Goal: Complete application form: Complete application form

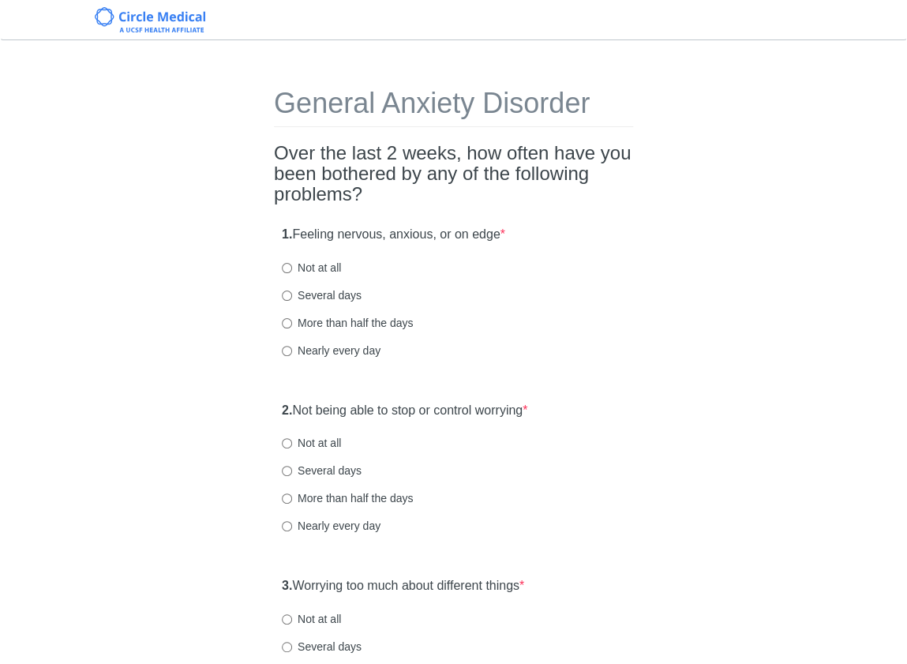
click at [289, 264] on input "Not at all" at bounding box center [287, 268] width 10 height 10
radio input "true"
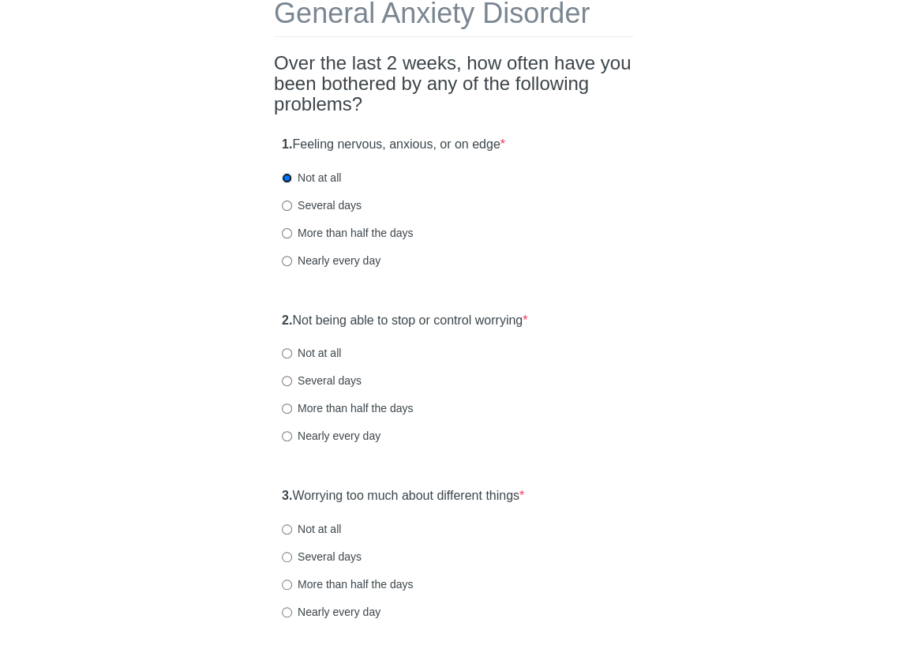
scroll to position [119, 0]
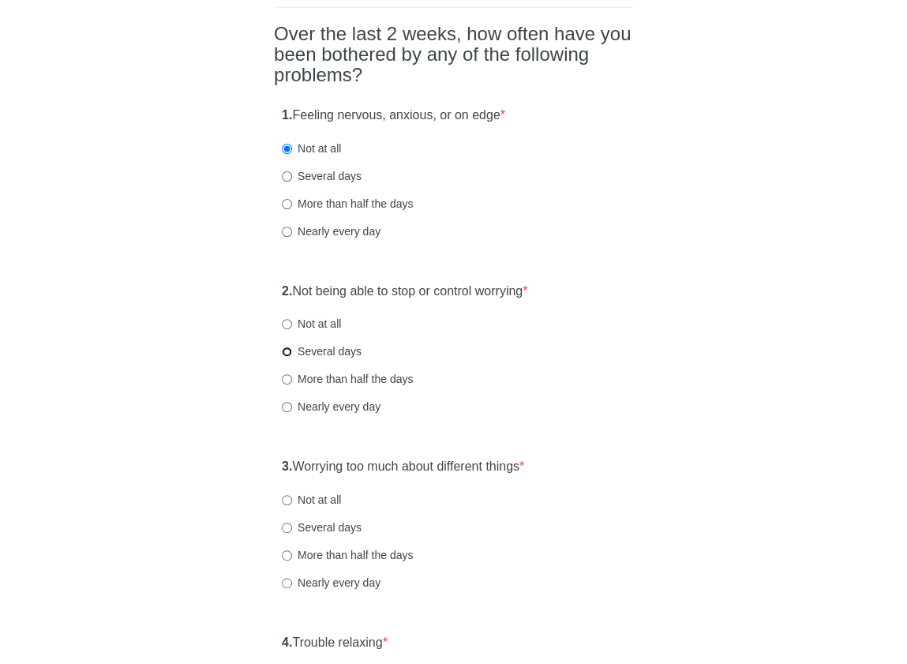
click at [287, 351] on input "Several days" at bounding box center [287, 352] width 10 height 10
radio input "true"
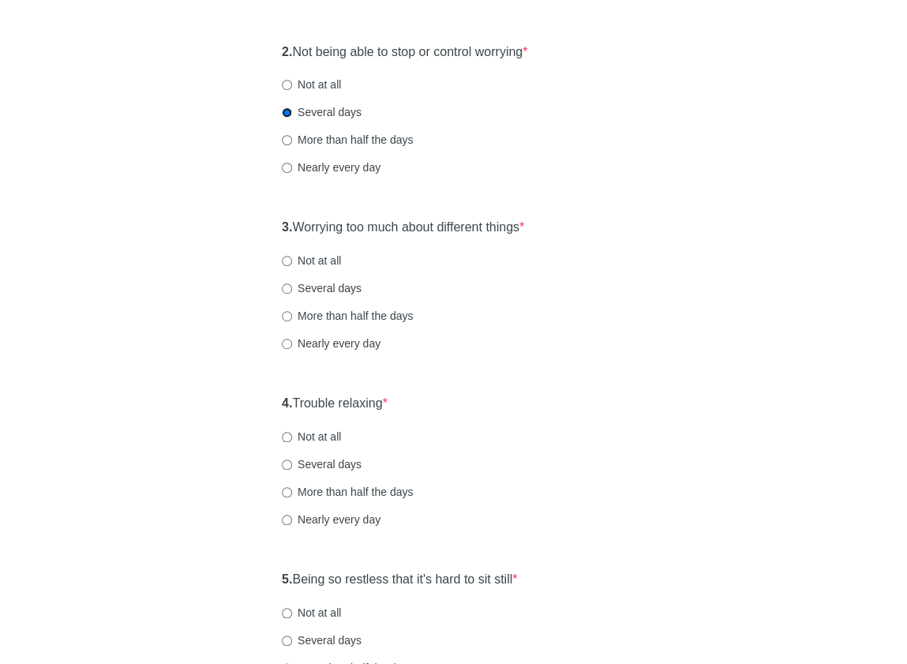
scroll to position [363, 0]
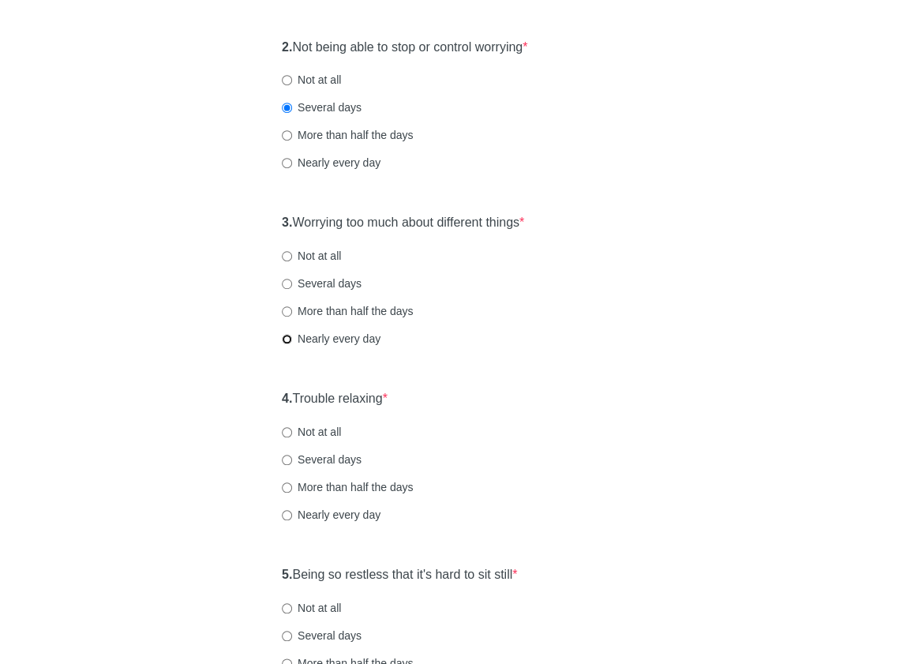
click at [284, 335] on input "Nearly every day" at bounding box center [287, 339] width 10 height 10
radio input "true"
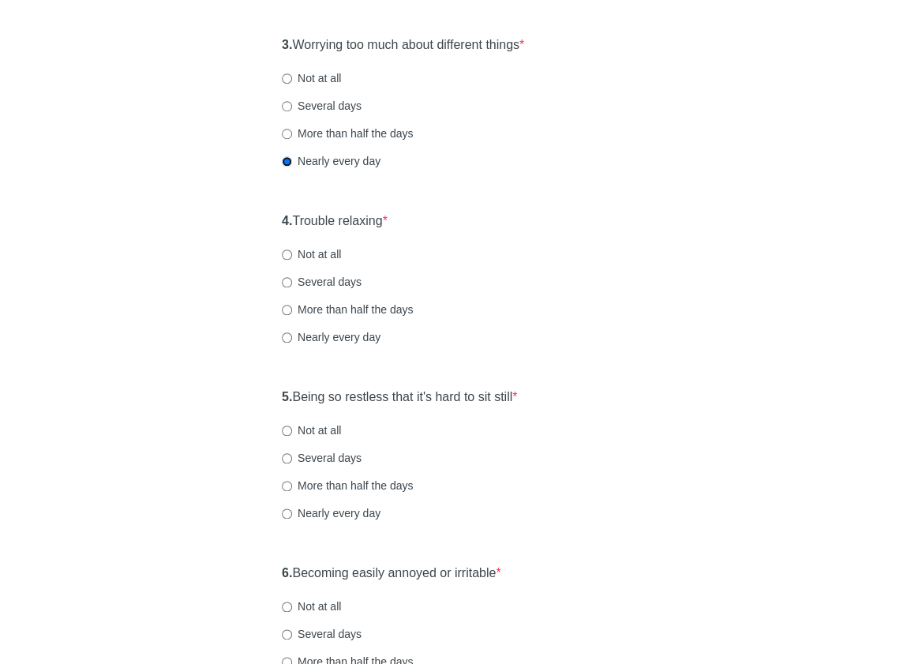
scroll to position [542, 0]
click at [286, 282] on input "Several days" at bounding box center [287, 281] width 10 height 10
radio input "true"
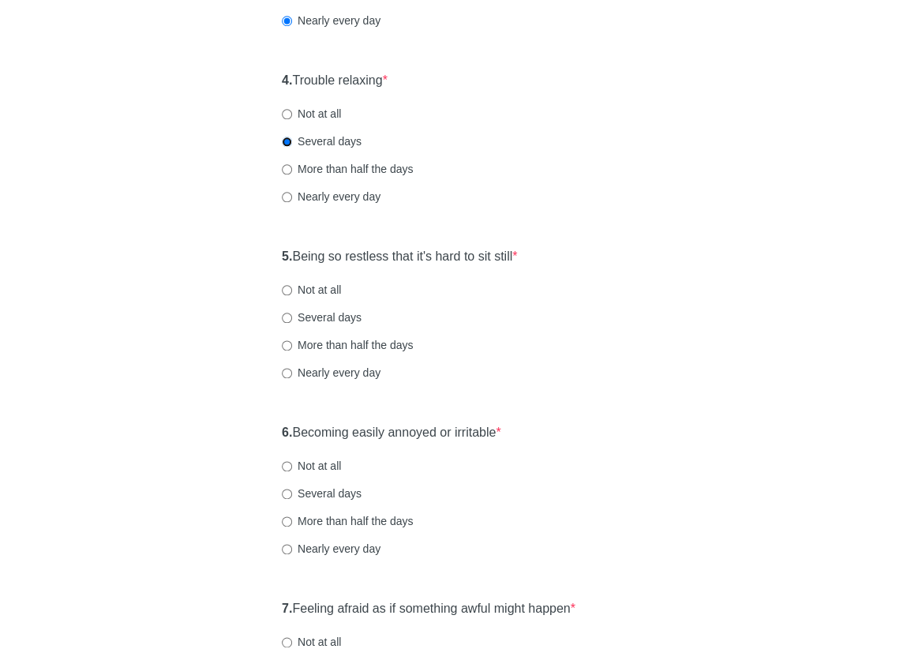
scroll to position [710, 0]
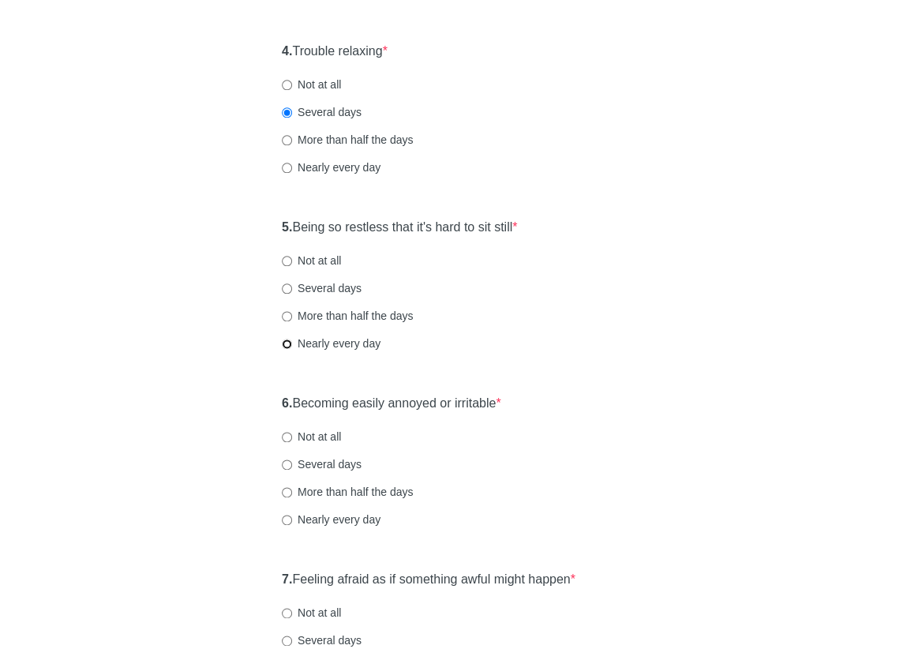
click at [284, 342] on input "Nearly every day" at bounding box center [287, 344] width 10 height 10
radio input "true"
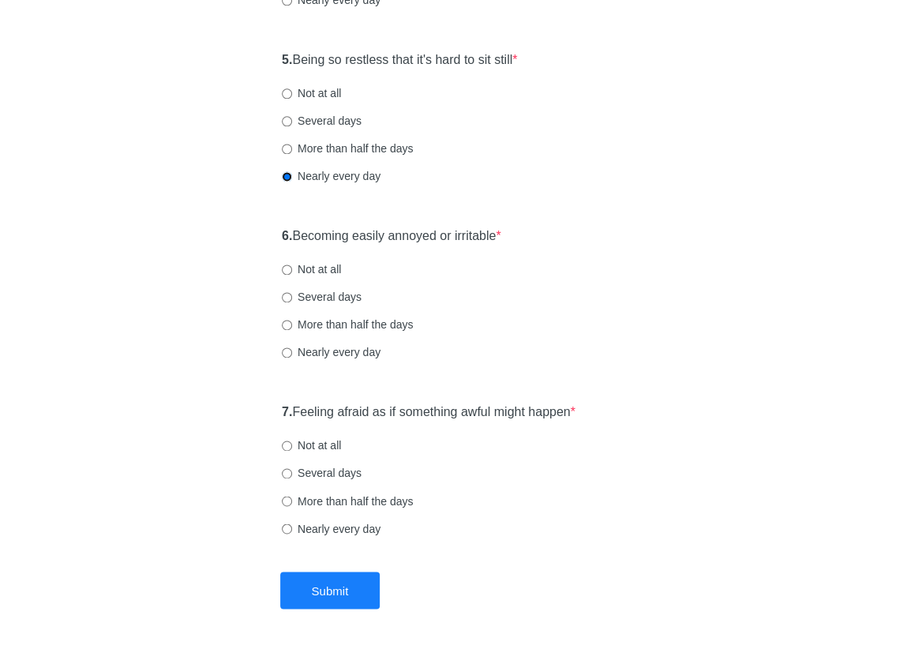
scroll to position [894, 0]
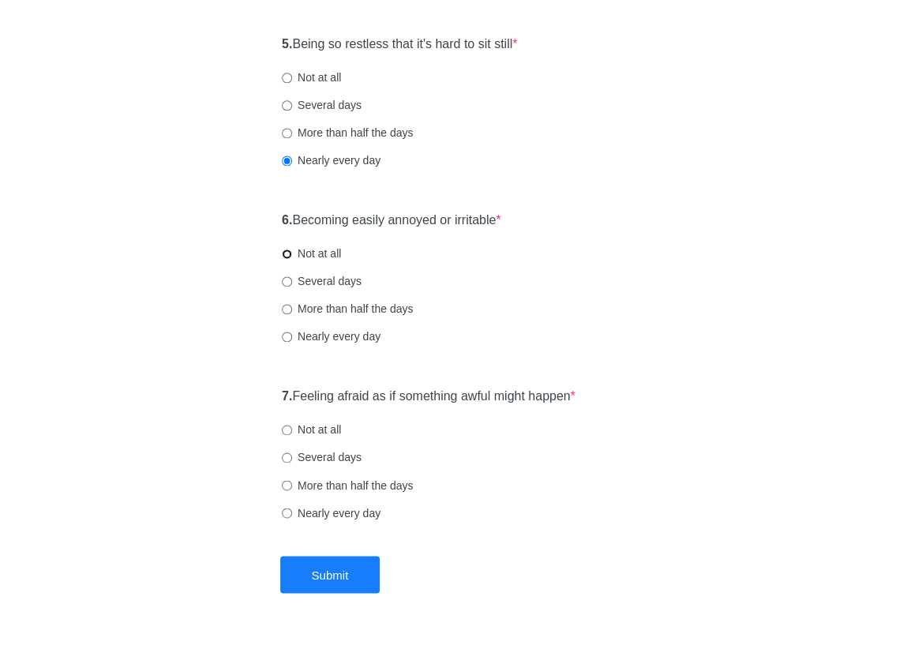
click at [285, 252] on input "Not at all" at bounding box center [287, 254] width 10 height 10
radio input "true"
click at [289, 430] on input "Not at all" at bounding box center [287, 430] width 10 height 10
radio input "true"
click at [324, 575] on button "Submit" at bounding box center [330, 574] width 100 height 37
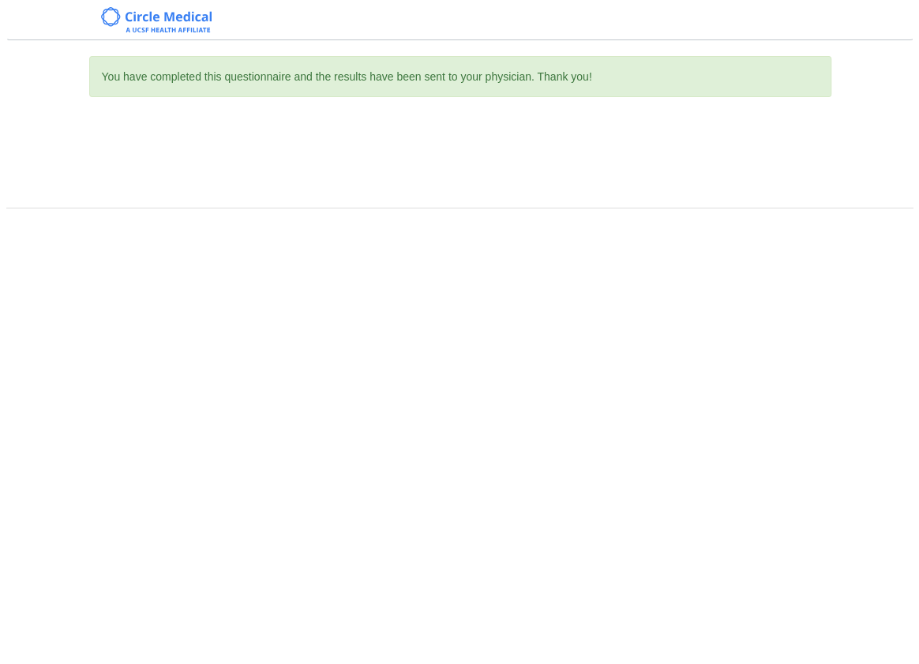
scroll to position [0, 0]
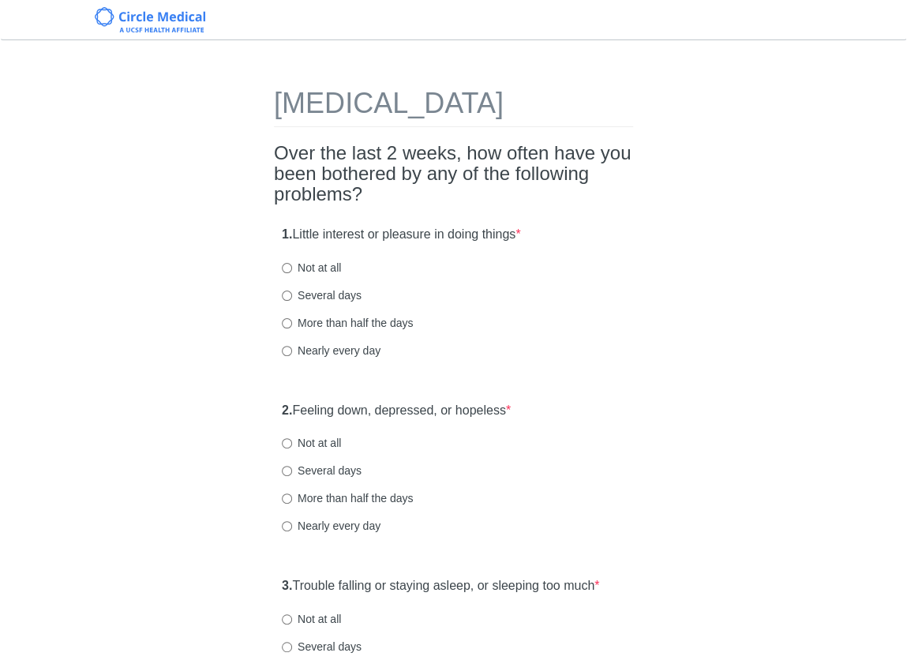
click at [598, 283] on div "1. Little interest or pleasure in doing things * Not at all Several days More t…" at bounding box center [453, 300] width 359 height 164
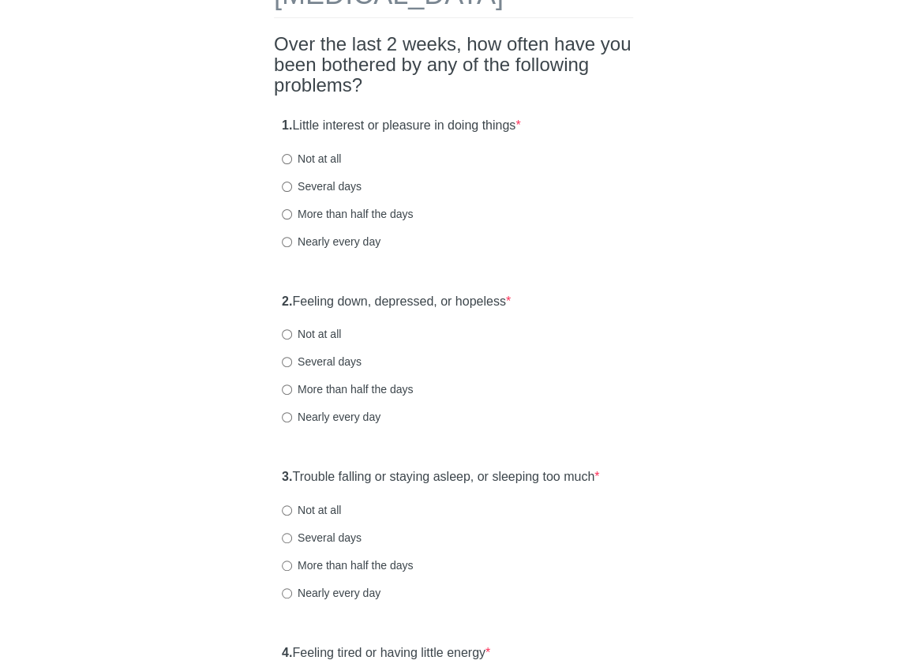
scroll to position [138, 0]
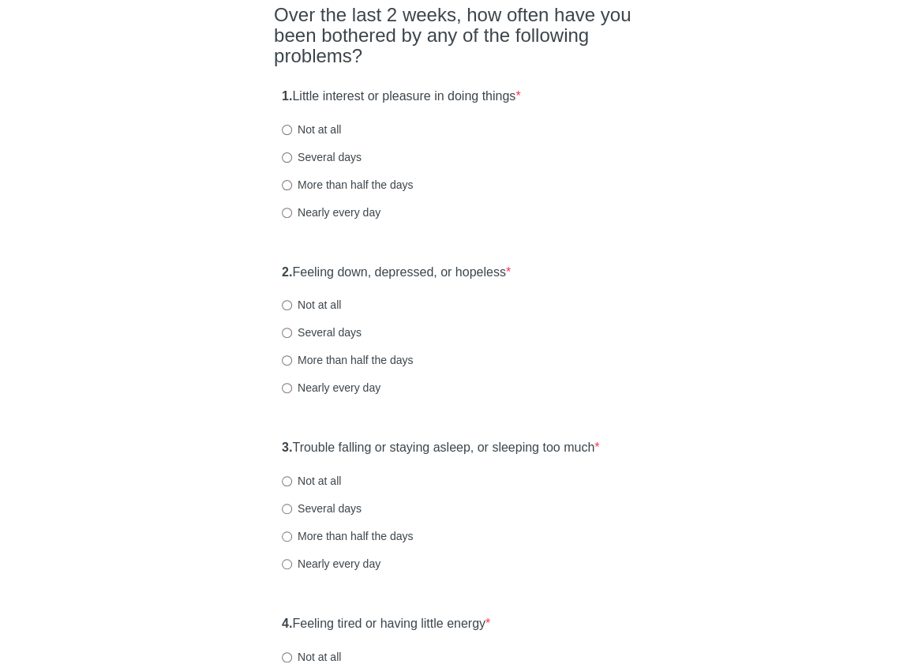
click at [324, 165] on label "Several days" at bounding box center [322, 157] width 80 height 16
click at [292, 163] on input "Several days" at bounding box center [287, 157] width 10 height 10
radio input "true"
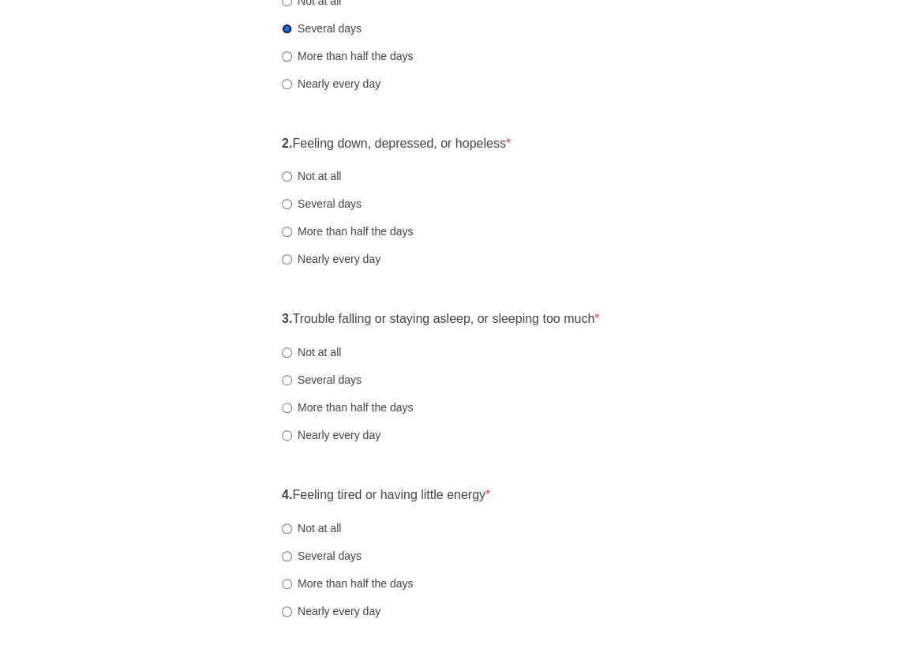
scroll to position [269, 0]
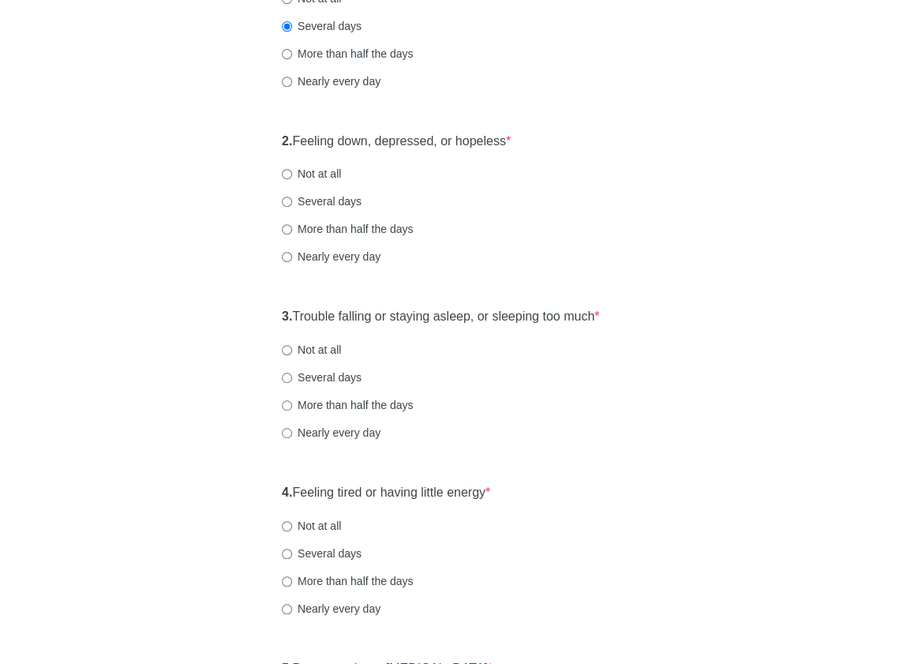
click at [314, 182] on label "Not at all" at bounding box center [311, 174] width 59 height 16
click at [292, 179] on input "Not at all" at bounding box center [287, 174] width 10 height 10
radio input "true"
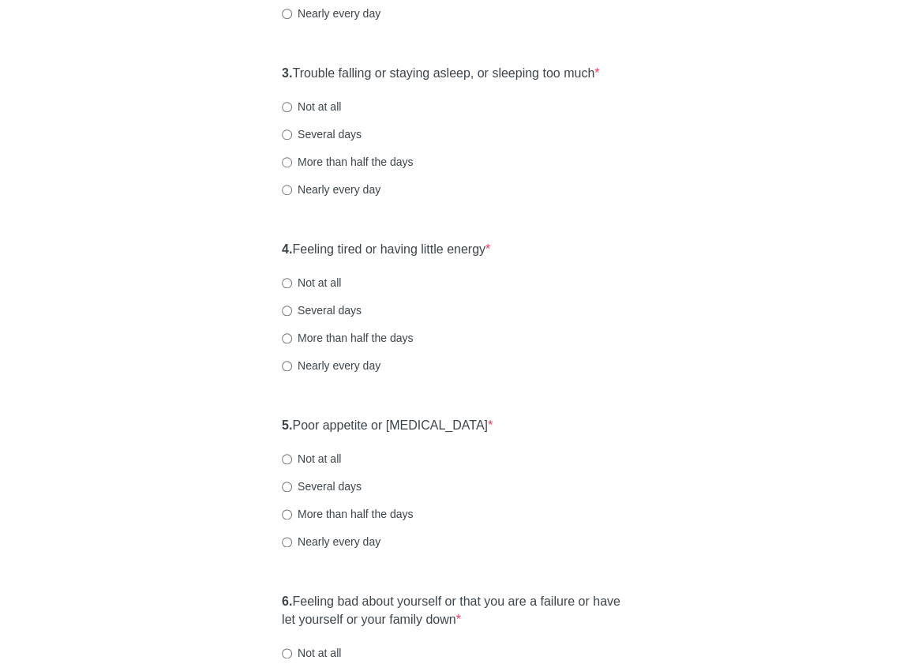
scroll to position [513, 0]
click at [317, 197] on label "Nearly every day" at bounding box center [331, 189] width 99 height 16
click at [292, 194] on input "Nearly every day" at bounding box center [287, 189] width 10 height 10
radio input "true"
click at [328, 141] on label "Several days" at bounding box center [322, 134] width 80 height 16
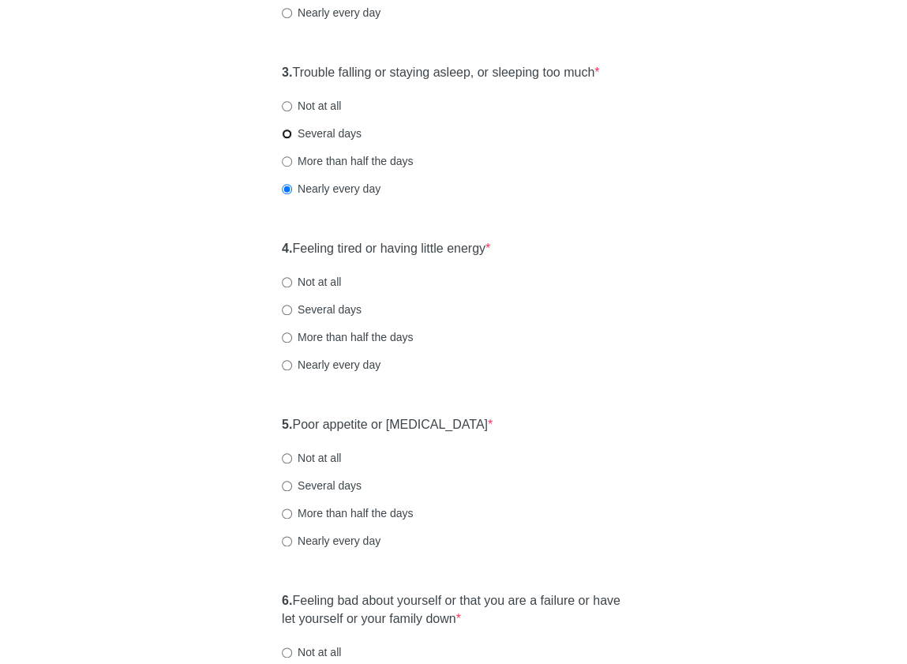
click at [292, 139] on input "Several days" at bounding box center [287, 134] width 10 height 10
radio input "true"
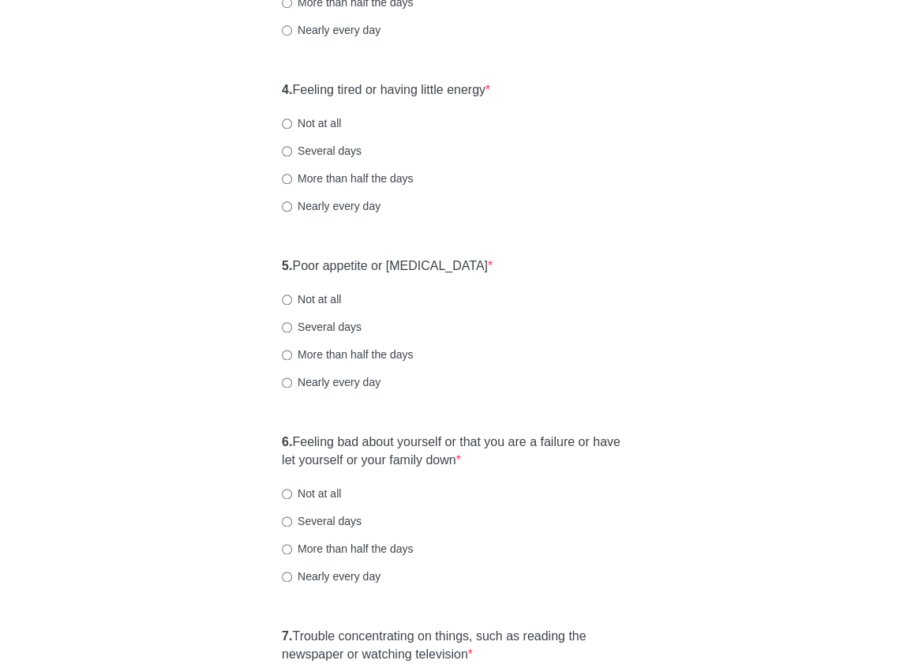
scroll to position [686, 0]
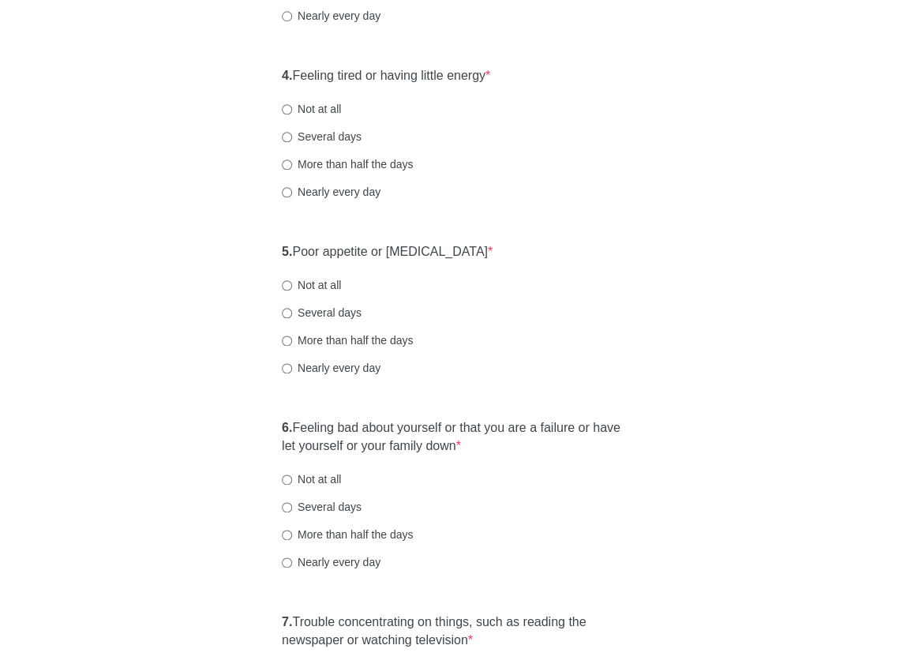
click at [316, 117] on label "Not at all" at bounding box center [311, 109] width 59 height 16
click at [292, 114] on input "Not at all" at bounding box center [287, 109] width 10 height 10
radio input "true"
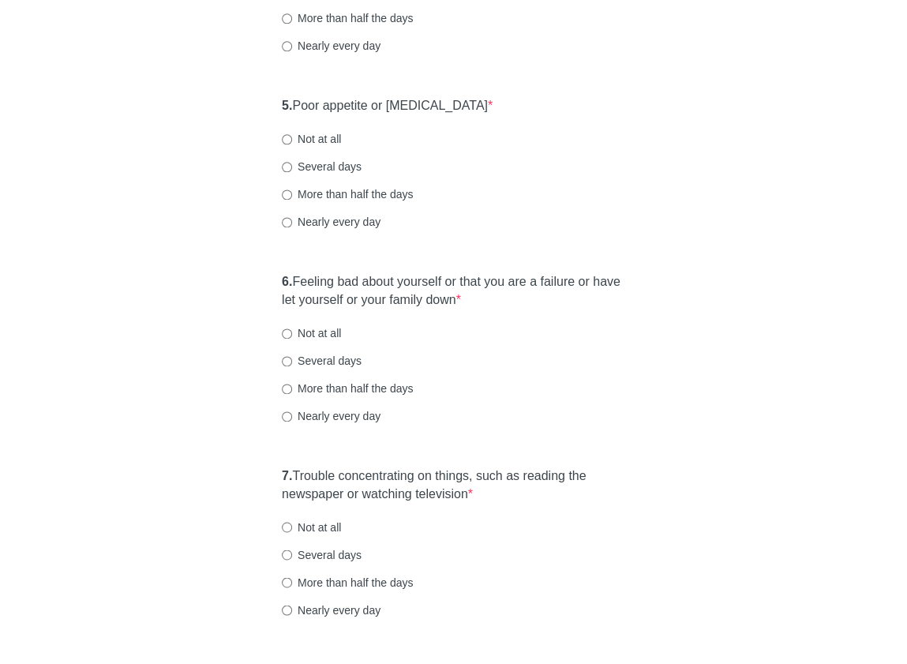
scroll to position [834, 0]
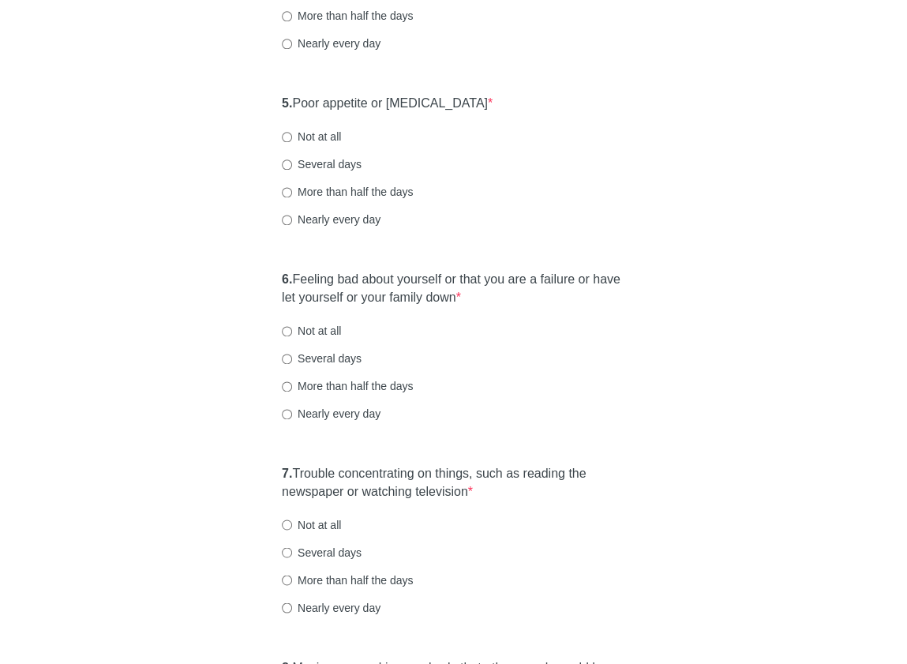
click at [324, 144] on label "Not at all" at bounding box center [311, 137] width 59 height 16
click at [292, 142] on input "Not at all" at bounding box center [287, 137] width 10 height 10
radio input "true"
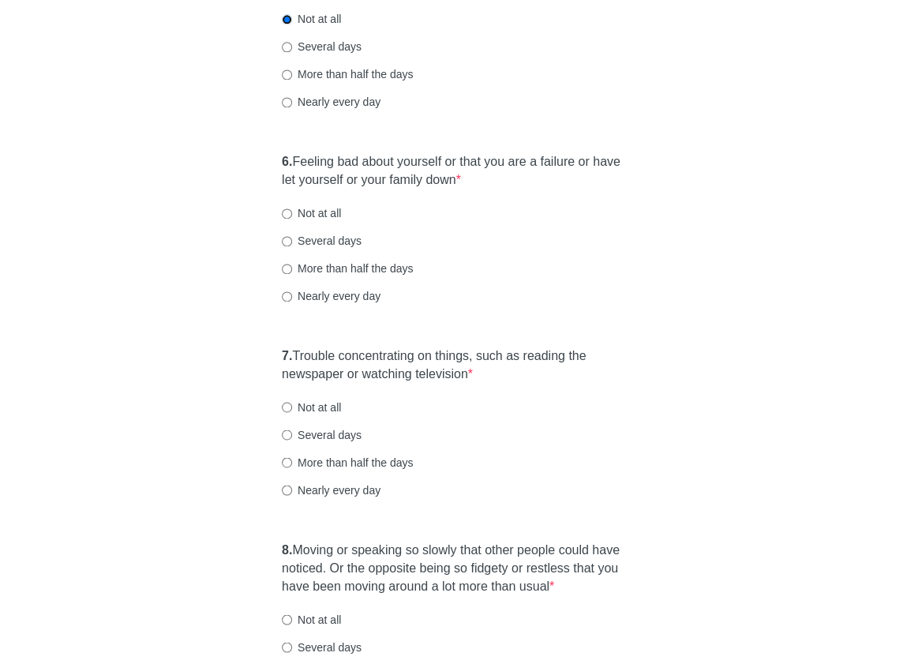
scroll to position [954, 0]
click at [317, 219] on label "Not at all" at bounding box center [311, 212] width 59 height 16
click at [292, 217] on input "Not at all" at bounding box center [287, 212] width 10 height 10
radio input "true"
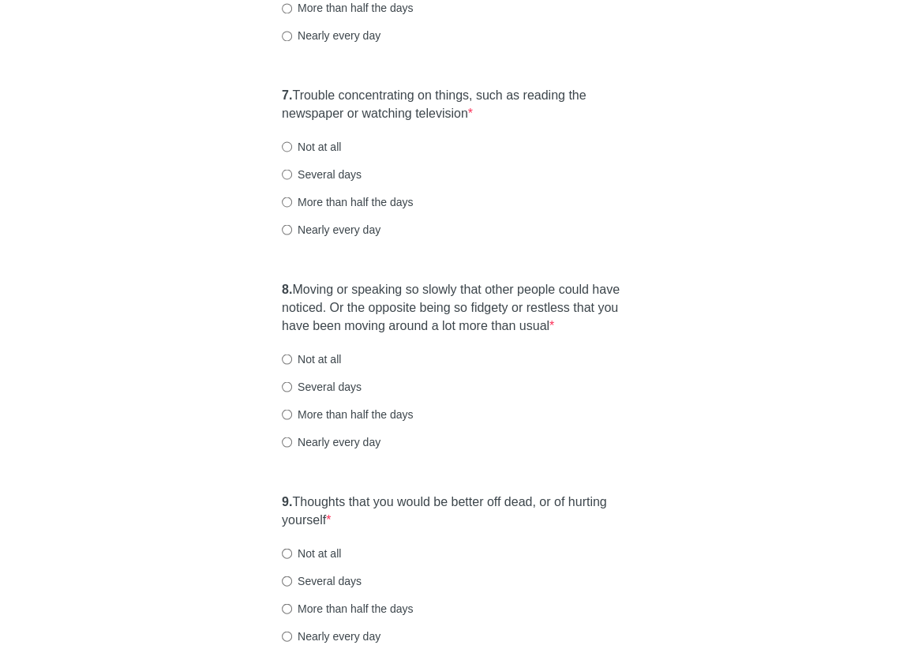
scroll to position [1213, 0]
click at [330, 181] on label "Several days" at bounding box center [322, 173] width 80 height 16
click at [292, 178] on input "Several days" at bounding box center [287, 173] width 10 height 10
radio input "true"
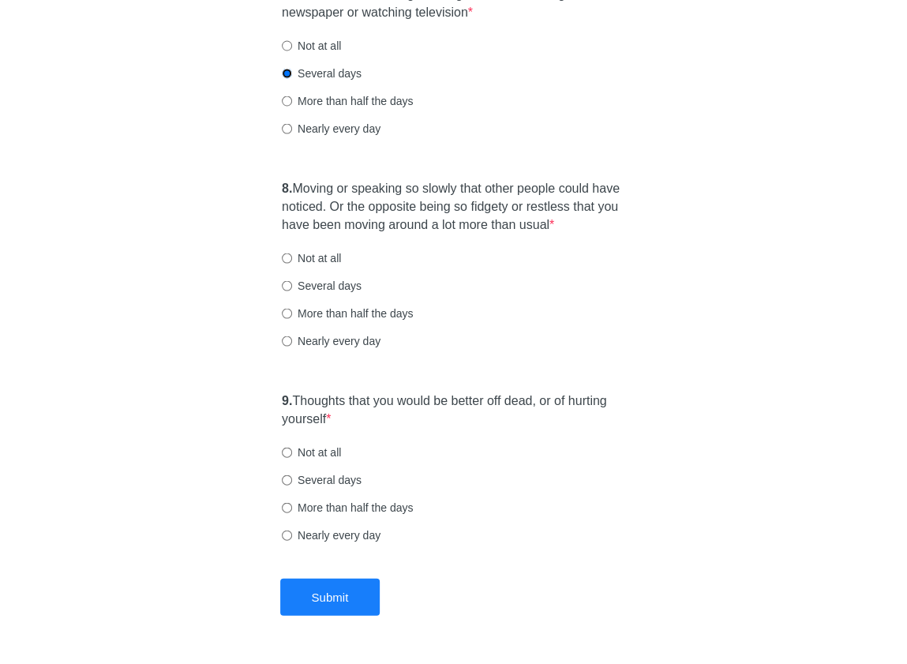
scroll to position [1315, 0]
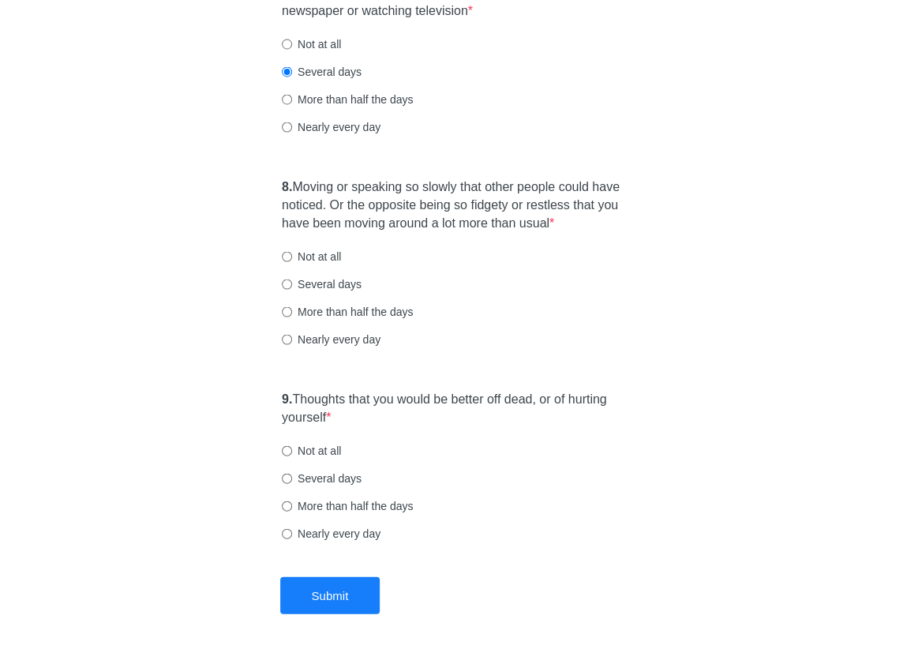
click at [292, 264] on label "Not at all" at bounding box center [311, 256] width 59 height 16
click at [292, 261] on input "Not at all" at bounding box center [287, 256] width 10 height 10
radio input "true"
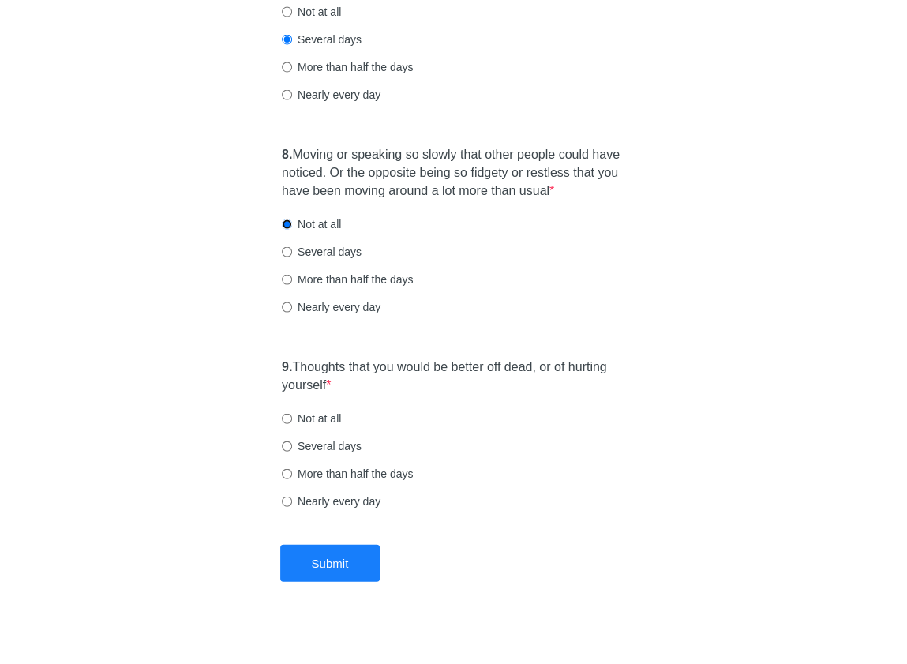
scroll to position [1389, 0]
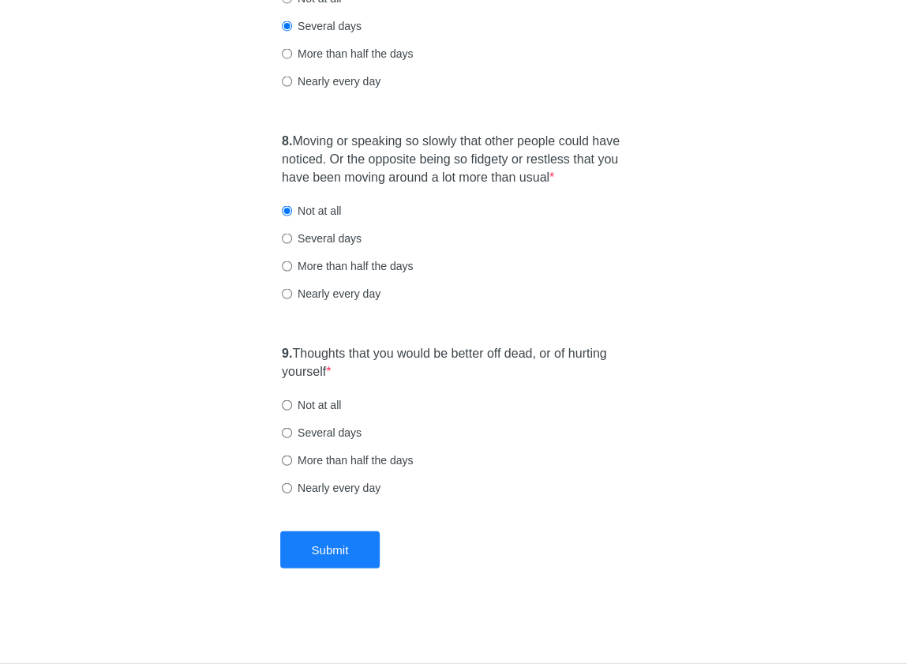
click at [317, 411] on label "Not at all" at bounding box center [311, 405] width 59 height 16
click at [292, 410] on input "Not at all" at bounding box center [287, 405] width 10 height 10
radio input "true"
click at [324, 542] on button "Submit" at bounding box center [330, 549] width 100 height 37
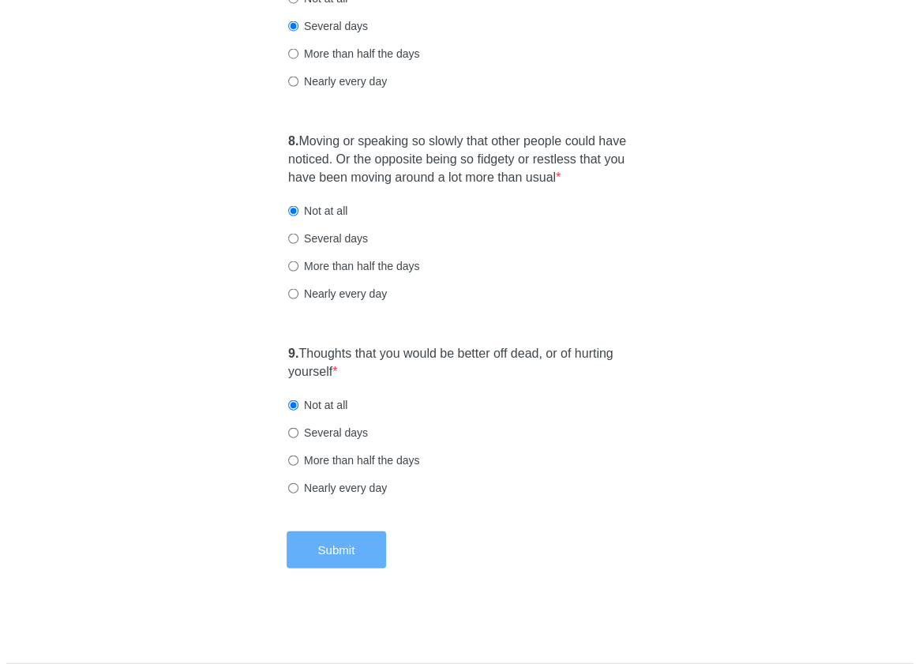
scroll to position [0, 0]
